Goal: Information Seeking & Learning: Learn about a topic

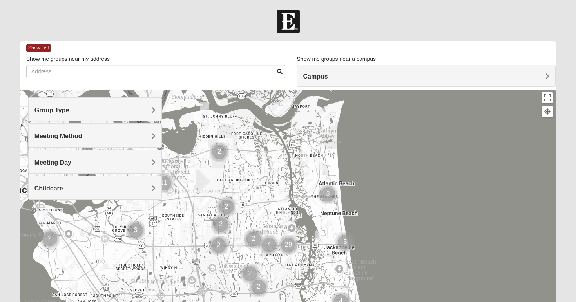
click at [125, 111] on h4 "Group Type" at bounding box center [96, 109] width 122 height 7
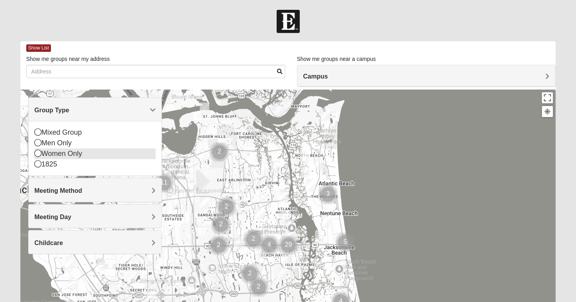
click at [40, 155] on icon at bounding box center [38, 152] width 7 height 7
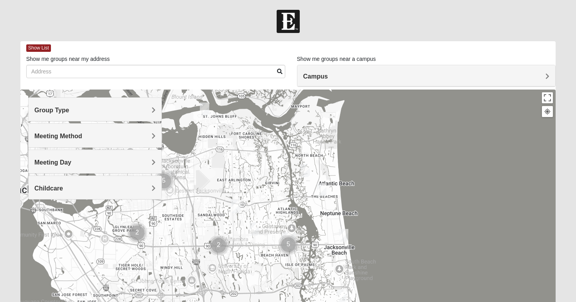
click at [72, 104] on div "Group Type" at bounding box center [95, 109] width 133 height 23
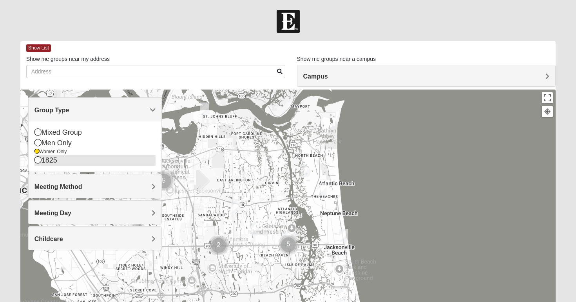
click at [39, 160] on icon at bounding box center [38, 159] width 7 height 7
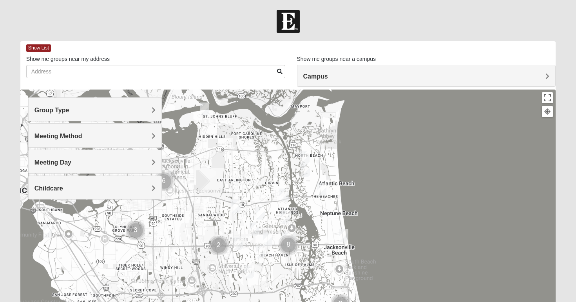
click at [104, 114] on div "Group Type" at bounding box center [95, 109] width 133 height 23
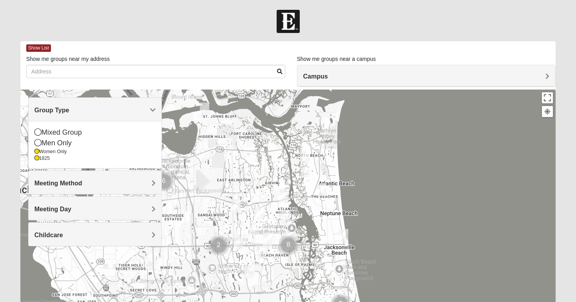
click at [68, 182] on span "Meeting Method" at bounding box center [59, 183] width 48 height 7
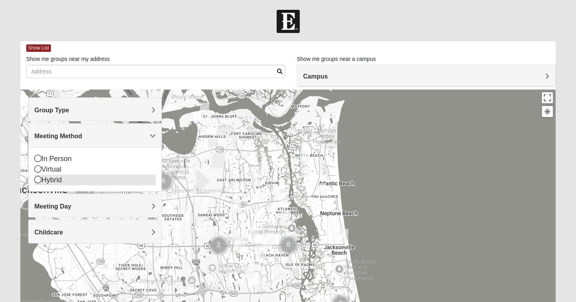
click at [38, 180] on icon at bounding box center [38, 179] width 7 height 7
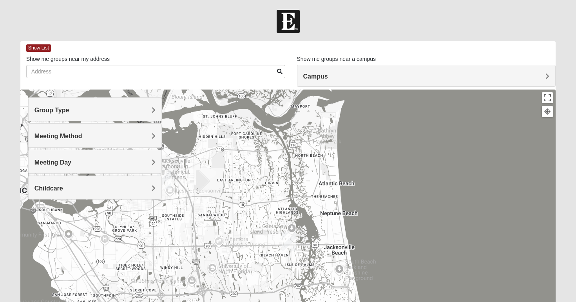
click at [51, 134] on span "Meeting Method" at bounding box center [59, 136] width 48 height 7
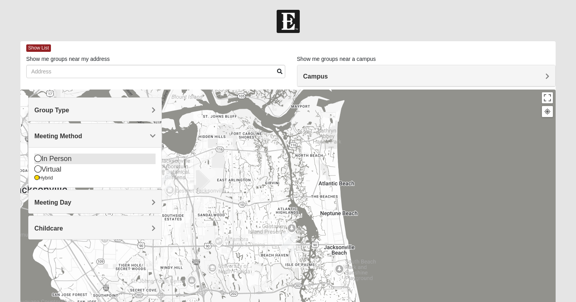
click at [39, 159] on icon at bounding box center [38, 157] width 7 height 7
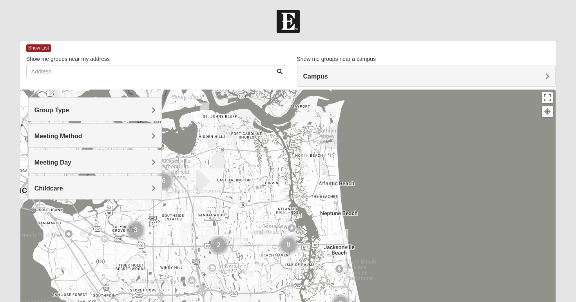
click at [67, 137] on span "Meeting Method" at bounding box center [59, 136] width 48 height 7
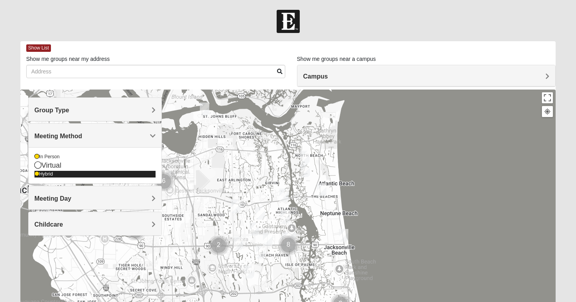
click at [38, 174] on icon at bounding box center [37, 173] width 5 height 5
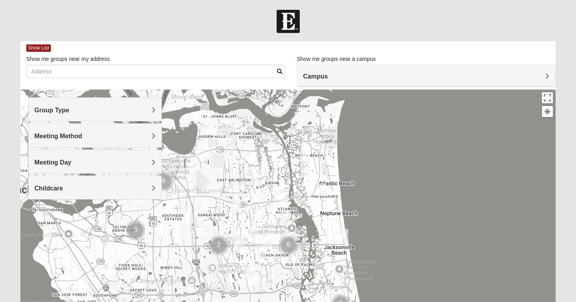
click at [53, 143] on div "Meeting Method" at bounding box center [95, 135] width 133 height 23
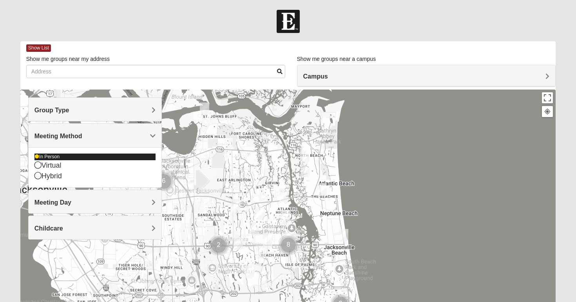
click at [43, 158] on div "In Person" at bounding box center [96, 156] width 122 height 7
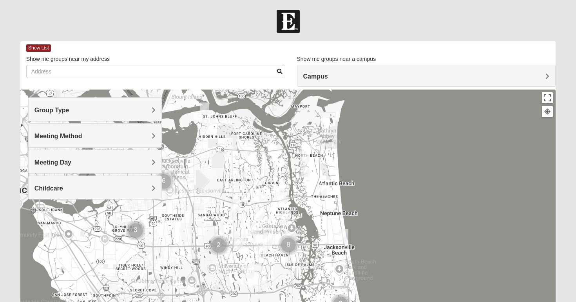
click at [71, 134] on span "Meeting Method" at bounding box center [59, 136] width 48 height 7
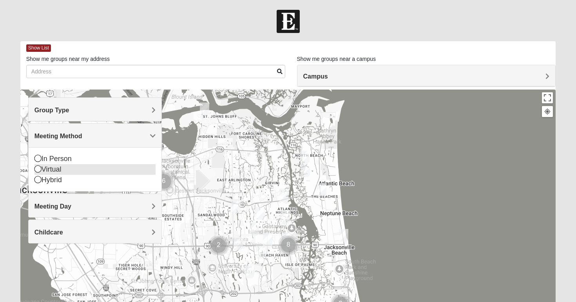
click at [46, 171] on div "Virtual" at bounding box center [96, 169] width 122 height 11
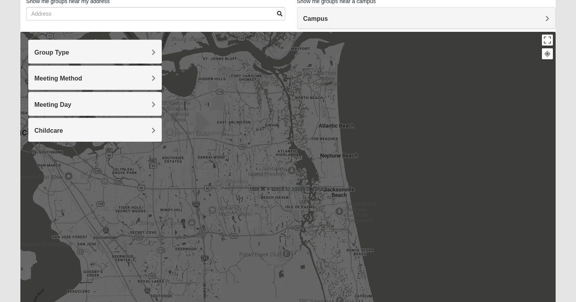
scroll to position [44, 0]
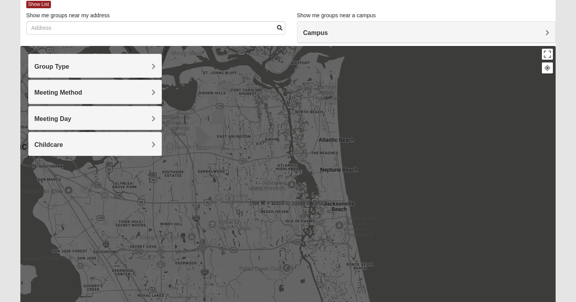
click at [73, 80] on div "Meeting Method" at bounding box center [95, 91] width 133 height 23
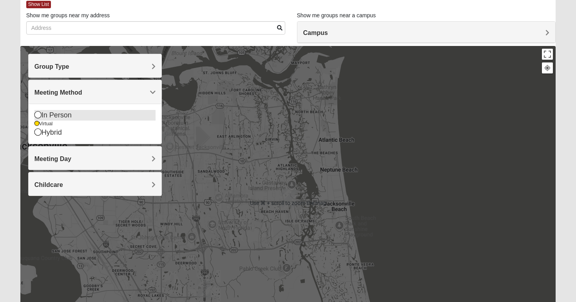
click at [56, 113] on div "In Person" at bounding box center [96, 115] width 122 height 11
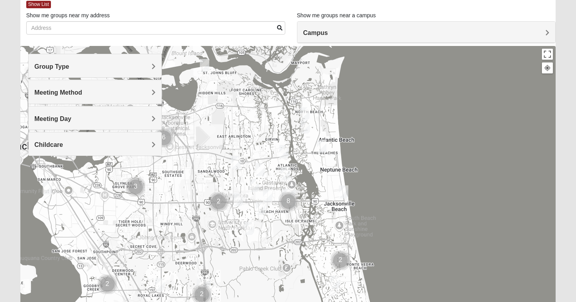
click at [69, 95] on span "Meeting Method" at bounding box center [59, 92] width 48 height 7
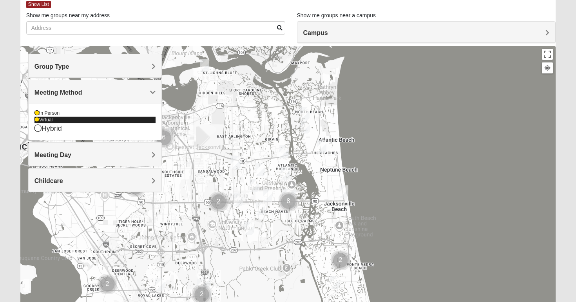
click at [49, 122] on div "Virtual" at bounding box center [96, 119] width 122 height 7
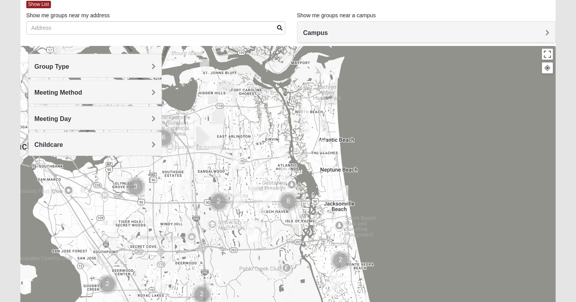
click at [72, 116] on h4 "Meeting Day" at bounding box center [96, 118] width 122 height 7
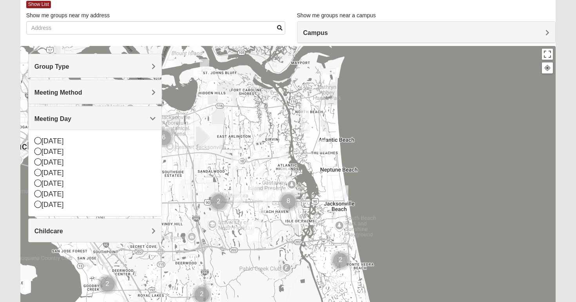
click at [56, 227] on span "Childcare" at bounding box center [49, 230] width 29 height 7
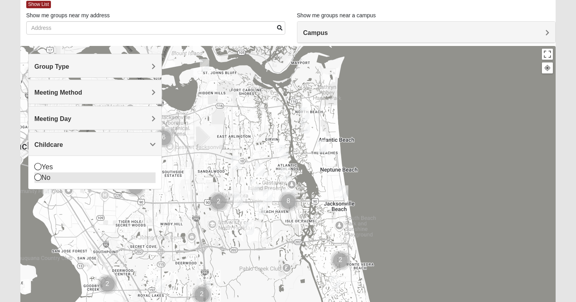
click at [50, 180] on div "No" at bounding box center [96, 177] width 122 height 11
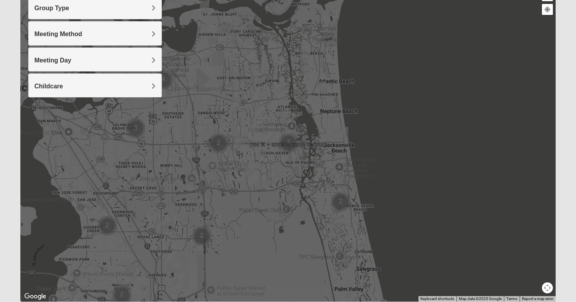
scroll to position [130, 0]
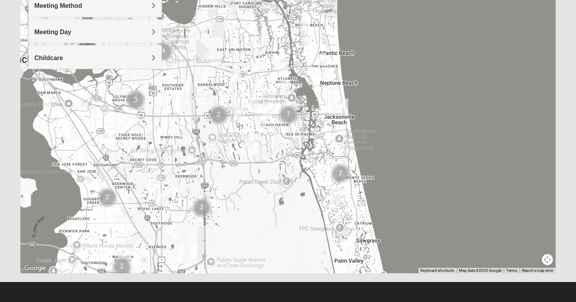
click at [237, 75] on img "Womens VanSickle 32225" at bounding box center [235, 75] width 9 height 13
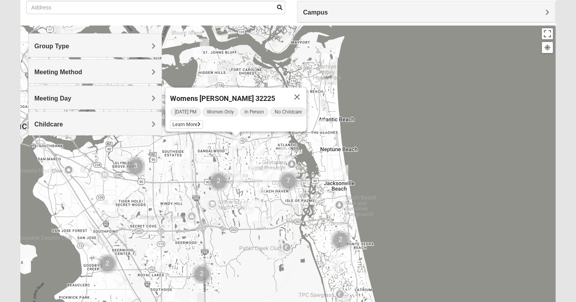
scroll to position [63, 0]
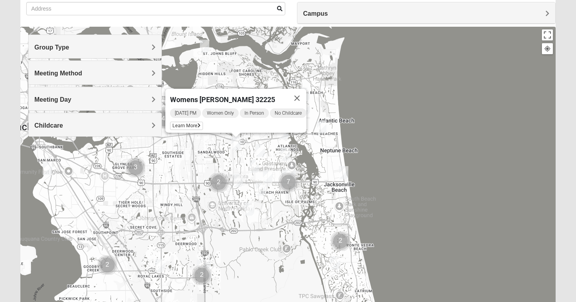
click at [252, 166] on img "Womens Parker/Vereen 32246" at bounding box center [254, 166] width 9 height 13
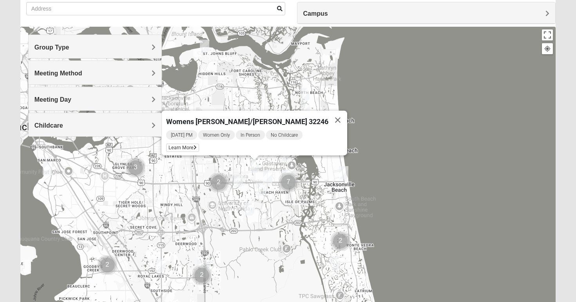
click at [238, 178] on img "1825 Womens Largin 32224" at bounding box center [238, 180] width 9 height 13
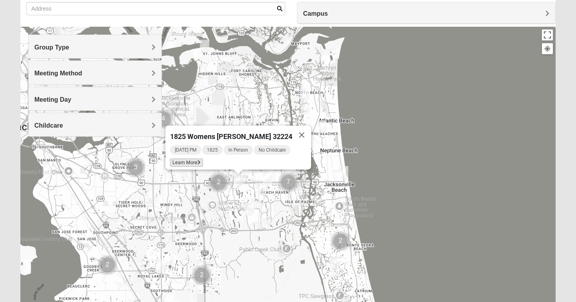
click at [191, 159] on span "Learn More" at bounding box center [186, 162] width 33 height 8
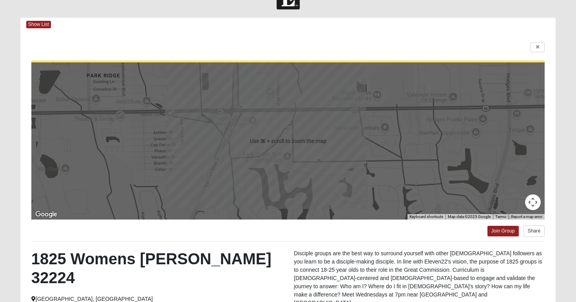
scroll to position [0, 0]
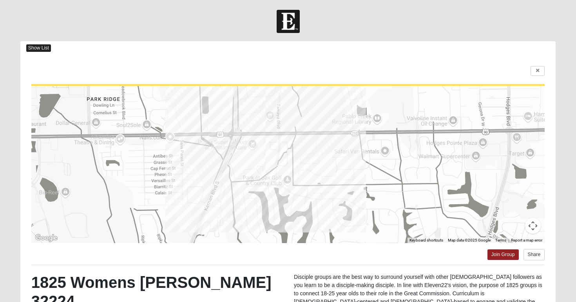
click at [36, 45] on span "Show List" at bounding box center [38, 47] width 25 height 7
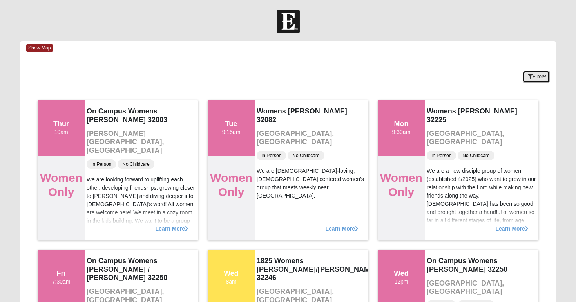
click at [529, 72] on button "Filter" at bounding box center [536, 77] width 27 height 12
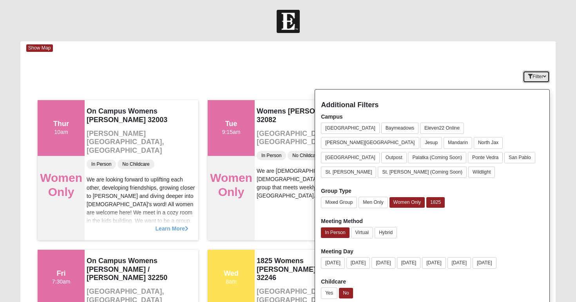
scroll to position [35, 0]
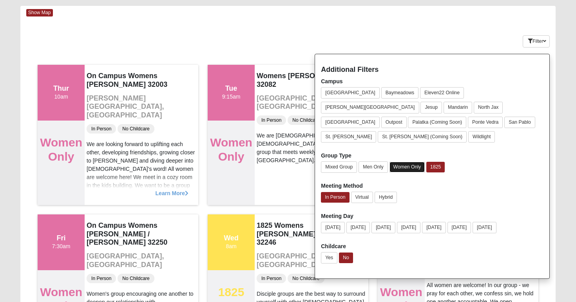
click at [412, 162] on button "Women Only" at bounding box center [408, 167] width 36 height 11
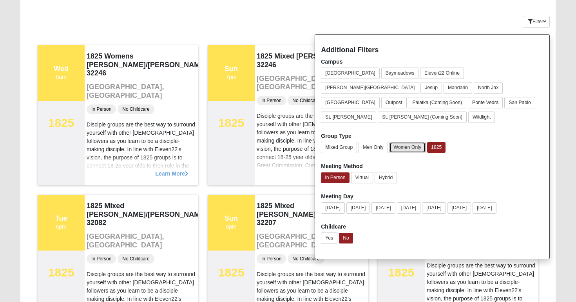
scroll to position [56, 0]
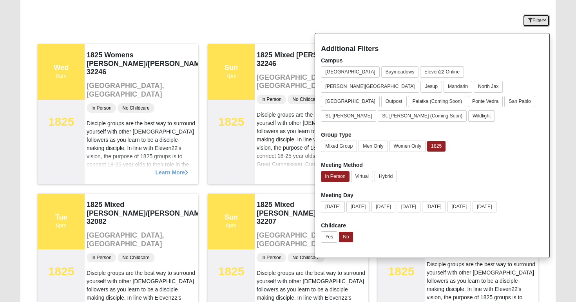
click at [546, 22] on icon "button" at bounding box center [544, 20] width 3 height 5
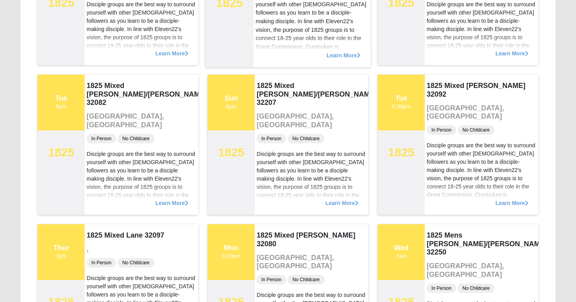
scroll to position [177, 0]
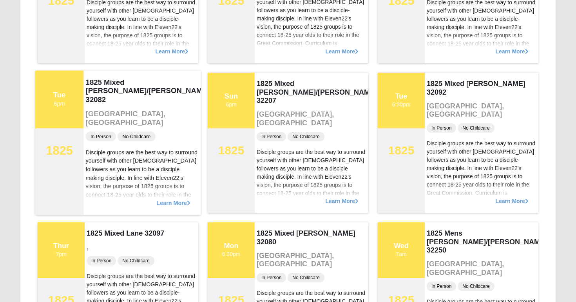
click at [173, 179] on div "Disciple groups are the best way to surround yourself with other [DEMOGRAPHIC_D…" at bounding box center [142, 207] width 113 height 119
click at [173, 198] on span "Learn More" at bounding box center [173, 198] width 34 height 0
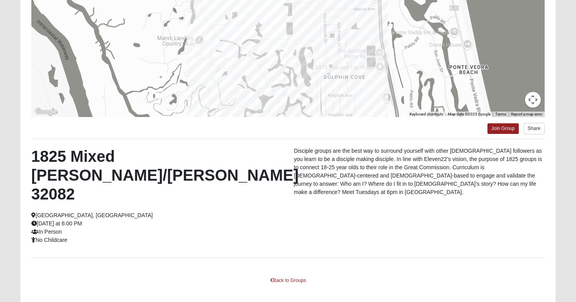
scroll to position [142, 0]
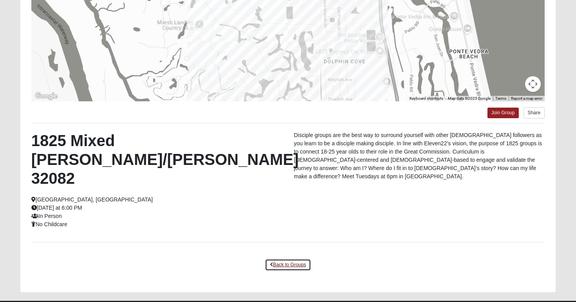
click at [278, 258] on link "Back to Groups" at bounding box center [288, 264] width 46 height 12
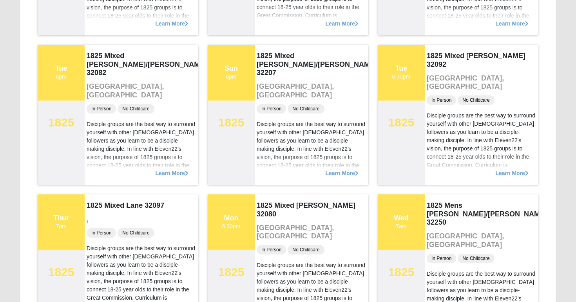
scroll to position [0, 0]
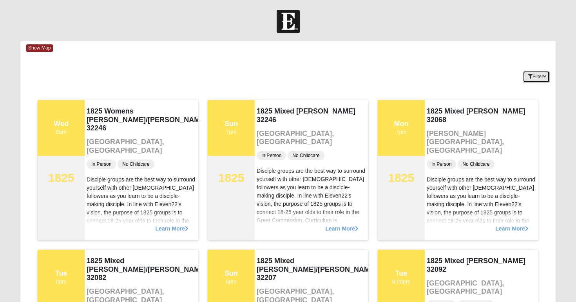
click at [541, 74] on button "Filter" at bounding box center [536, 77] width 27 height 12
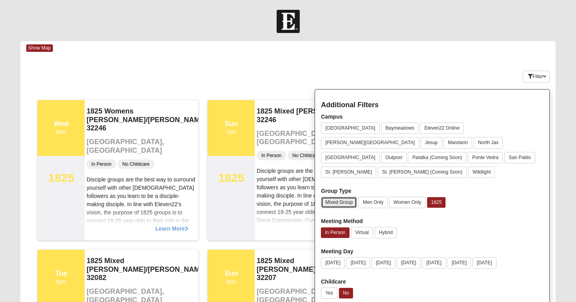
click at [349, 196] on button "Mixed Group" at bounding box center [339, 201] width 36 height 11
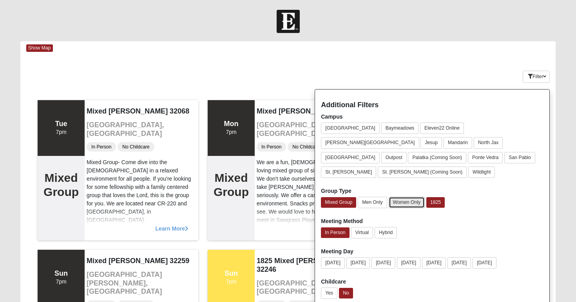
click at [407, 196] on button "Women Only" at bounding box center [407, 201] width 36 height 11
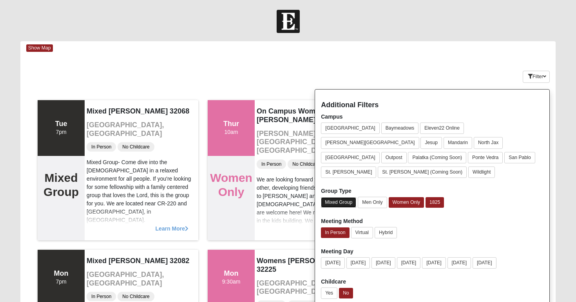
click at [342, 197] on button "Mixed Group" at bounding box center [338, 202] width 35 height 11
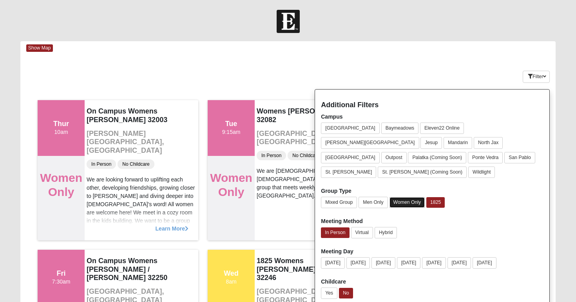
click at [399, 197] on button "Women Only" at bounding box center [408, 202] width 36 height 11
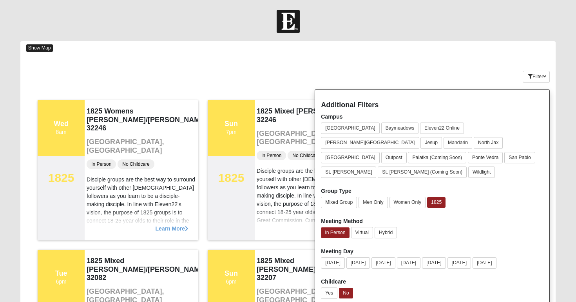
click at [48, 51] on span "Show Map" at bounding box center [39, 47] width 27 height 7
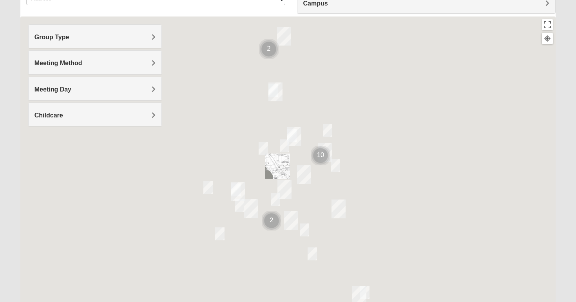
scroll to position [76, 0]
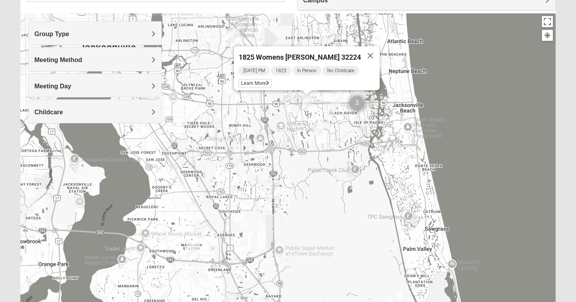
click at [406, 156] on img "1825 Mixed Gatewood/Morales 32082" at bounding box center [404, 157] width 9 height 13
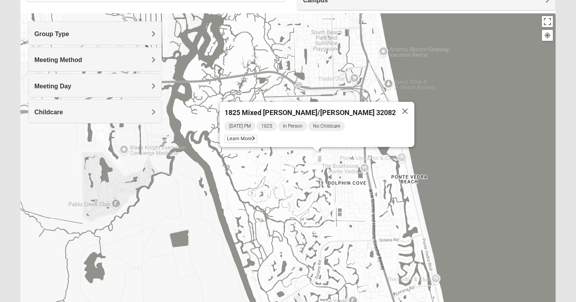
drag, startPoint x: 482, startPoint y: 218, endPoint x: 396, endPoint y: 227, distance: 86.3
click at [396, 227] on div "1825 Mixed [PERSON_NAME]/[PERSON_NAME] 32082 [DATE] PM 1825 In Person No Childc…" at bounding box center [288, 170] width 536 height 314
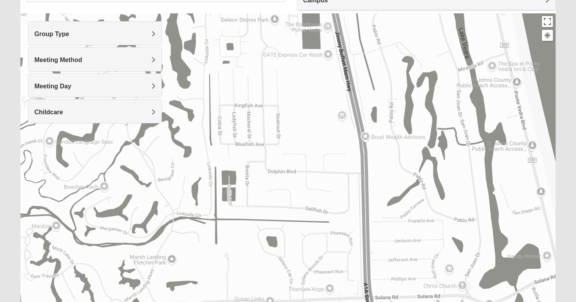
drag, startPoint x: 339, startPoint y: 267, endPoint x: 328, endPoint y: 150, distance: 118.1
click at [328, 150] on div "1825 Mixed [PERSON_NAME]/[PERSON_NAME] 32082 [DATE] PM 1825 In Person No Childc…" at bounding box center [288, 170] width 536 height 314
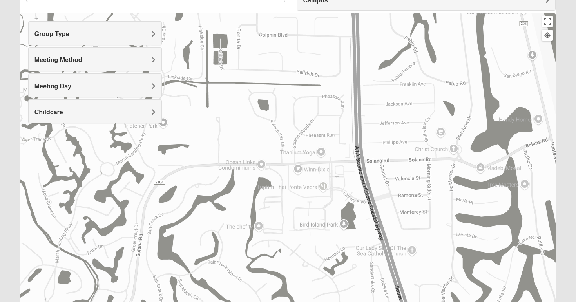
drag, startPoint x: 351, startPoint y: 262, endPoint x: 345, endPoint y: 134, distance: 128.3
click at [345, 134] on div "1825 Mixed [PERSON_NAME]/[PERSON_NAME] 32082 [DATE] PM 1825 In Person No Childc…" at bounding box center [288, 170] width 536 height 314
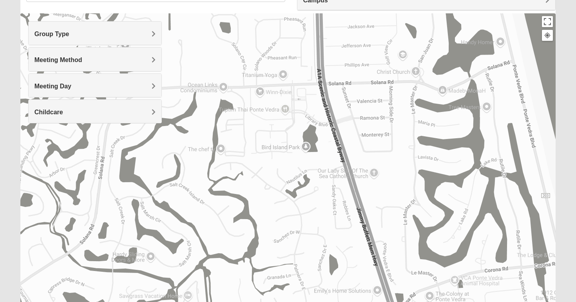
drag, startPoint x: 382, startPoint y: 261, endPoint x: 342, endPoint y: 181, distance: 89.6
click at [342, 181] on div "1825 Mixed [PERSON_NAME]/[PERSON_NAME] 32082 [DATE] PM 1825 In Person No Childc…" at bounding box center [288, 170] width 536 height 314
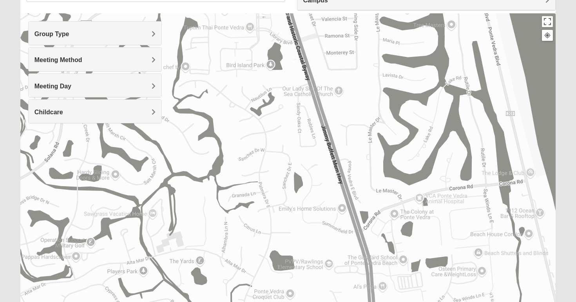
drag, startPoint x: 360, startPoint y: 269, endPoint x: 321, endPoint y: 183, distance: 94.2
click at [321, 183] on div "1825 Mixed [PERSON_NAME]/[PERSON_NAME] 32082 [DATE] PM 1825 In Person No Childc…" at bounding box center [288, 170] width 536 height 314
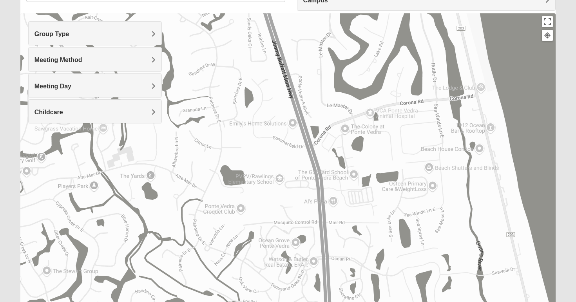
drag, startPoint x: 343, startPoint y: 263, endPoint x: 299, endPoint y: 176, distance: 97.7
click at [299, 176] on div "1825 Mixed [PERSON_NAME]/[PERSON_NAME] 32082 [DATE] PM 1825 In Person No Childc…" at bounding box center [288, 170] width 536 height 314
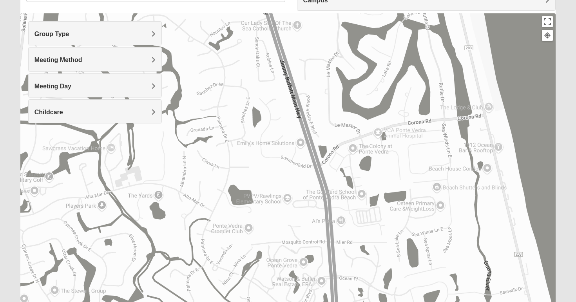
drag, startPoint x: 281, startPoint y: 168, endPoint x: 325, endPoint y: 273, distance: 113.9
click at [324, 273] on div "1825 Mixed [PERSON_NAME]/[PERSON_NAME] 32082 [DATE] PM 1825 In Person No Childc…" at bounding box center [288, 170] width 536 height 314
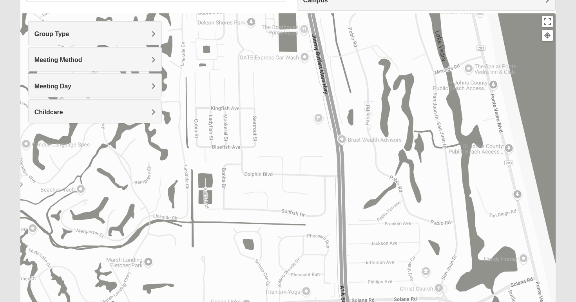
drag, startPoint x: 322, startPoint y: 152, endPoint x: 322, endPoint y: 301, distance: 148.6
click at [322, 301] on div "1825 Mixed [PERSON_NAME]/[PERSON_NAME] 32082 [DATE] PM 1825 In Person No Childc…" at bounding box center [288, 170] width 536 height 314
drag, startPoint x: 297, startPoint y: 139, endPoint x: 297, endPoint y: 325, distance: 186.2
click at [297, 301] on html "Log In Find A Group Error Show List Loading Groups" at bounding box center [288, 140] width 576 height 432
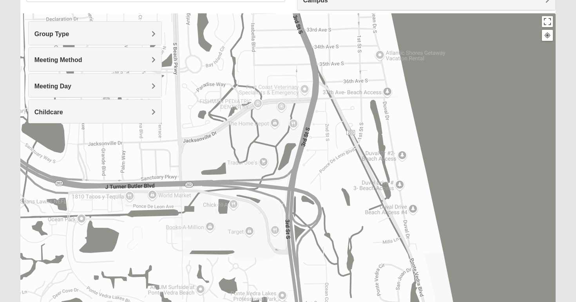
drag, startPoint x: 255, startPoint y: 285, endPoint x: 291, endPoint y: 125, distance: 164.5
click at [291, 125] on div "1825 Mixed [PERSON_NAME]/[PERSON_NAME] 32082 [DATE] PM 1825 In Person No Childc…" at bounding box center [288, 170] width 536 height 314
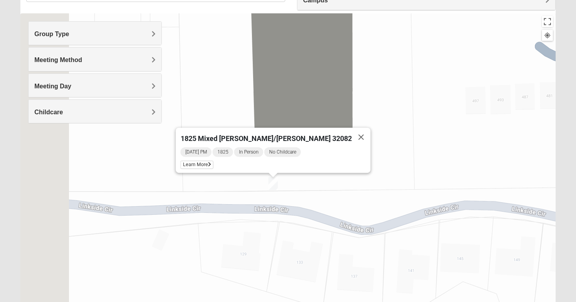
drag, startPoint x: 205, startPoint y: 129, endPoint x: 340, endPoint y: 218, distance: 161.6
click at [340, 219] on div "1825 Mixed [PERSON_NAME]/[PERSON_NAME] 32082 [DATE] PM 1825 In Person No Childc…" at bounding box center [288, 170] width 536 height 314
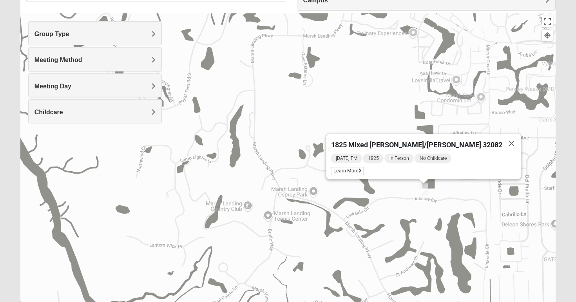
drag, startPoint x: 494, startPoint y: 218, endPoint x: 355, endPoint y: 213, distance: 138.5
click at [355, 213] on div "1825 Mixed [PERSON_NAME]/[PERSON_NAME] 32082 [DATE] PM 1825 In Person No Childc…" at bounding box center [288, 170] width 536 height 314
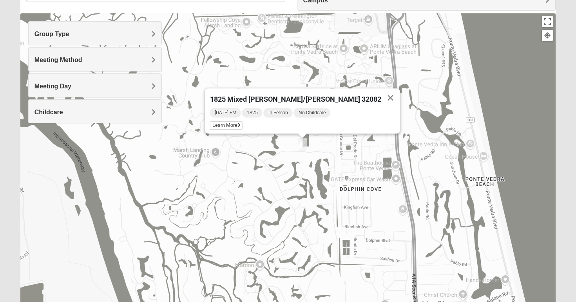
drag, startPoint x: 403, startPoint y: 258, endPoint x: 402, endPoint y: 204, distance: 53.7
click at [402, 204] on div "1825 Mixed [PERSON_NAME]/[PERSON_NAME] 32082 [DATE] PM 1825 In Person No Childc…" at bounding box center [288, 170] width 536 height 314
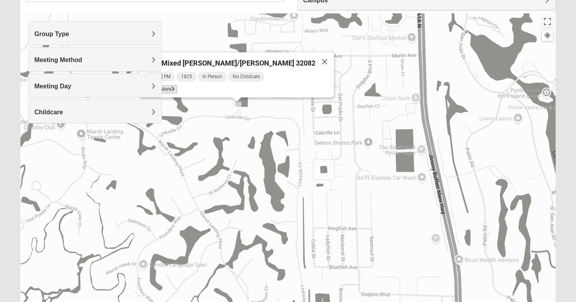
click at [177, 85] on span "Learn More" at bounding box center [160, 89] width 33 height 8
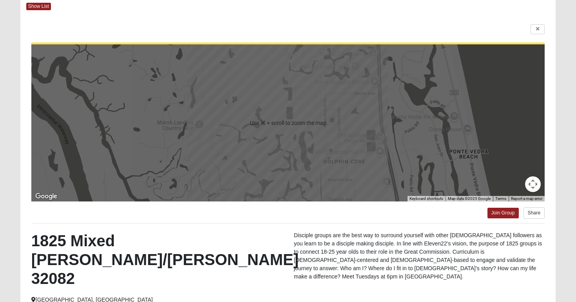
scroll to position [142, 0]
